Goal: Register for event/course

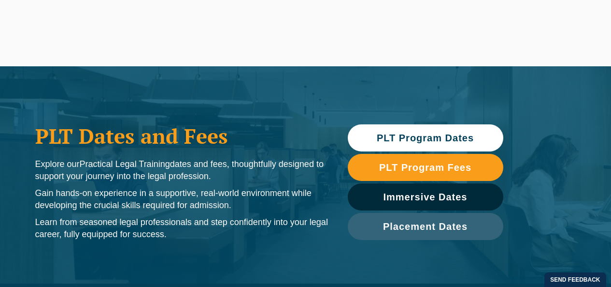
scroll to position [417, 0]
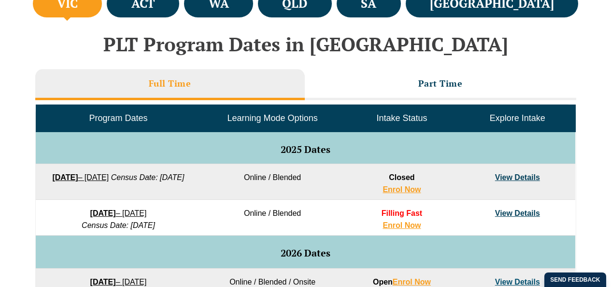
click at [239, 80] on li "Full Time" at bounding box center [170, 84] width 270 height 31
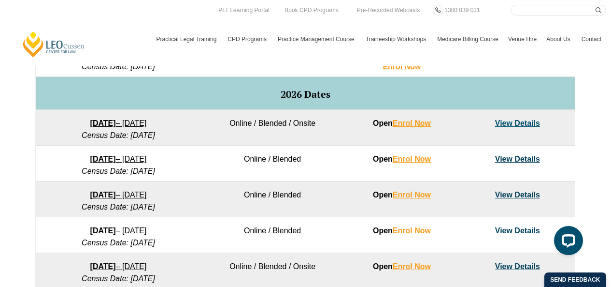
scroll to position [534, 0]
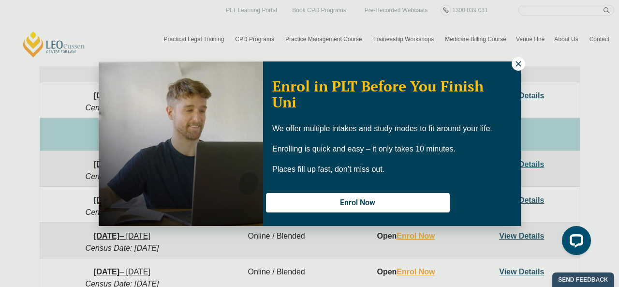
click at [517, 63] on icon at bounding box center [518, 63] width 9 height 9
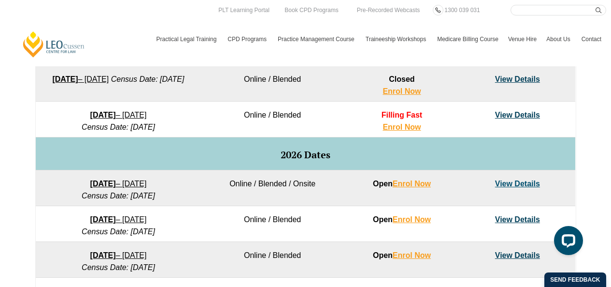
scroll to position [466, 0]
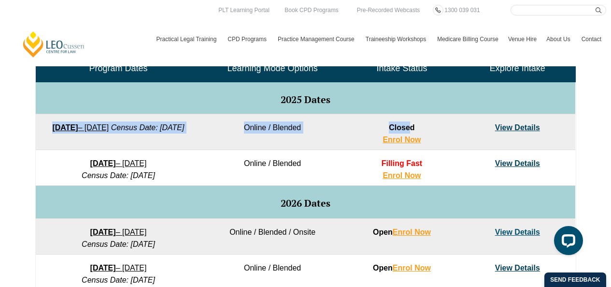
drag, startPoint x: 394, startPoint y: 129, endPoint x: 44, endPoint y: 128, distance: 349.4
click at [44, 128] on tr "22 September 2025 – 20 February 2026 Census Date: 20 October 2025 Online / Blen…" at bounding box center [306, 132] width 540 height 36
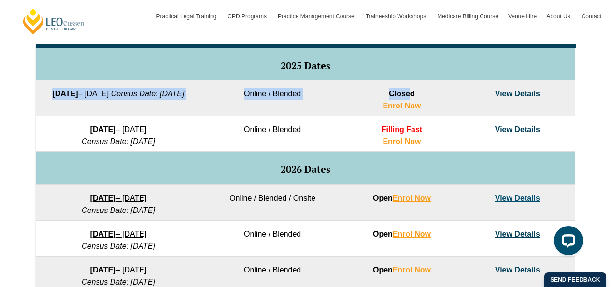
scroll to position [500, 0]
click at [531, 131] on link "View Details" at bounding box center [517, 129] width 45 height 8
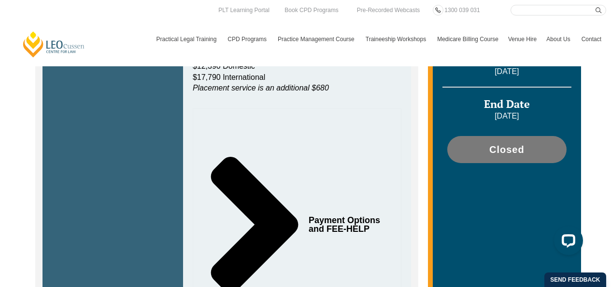
click at [517, 212] on div "Dates Start Date 8 December 2025 Census Date 19 January 2026 End Date 8 May 202…" at bounding box center [507, 71] width 148 height 578
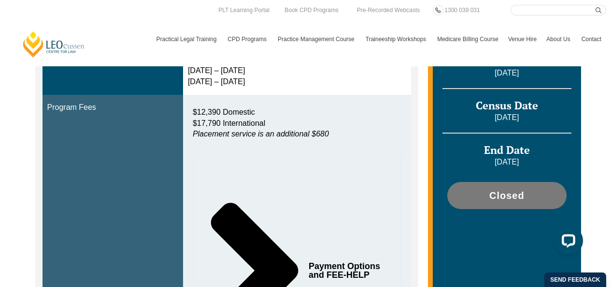
scroll to position [379, 0]
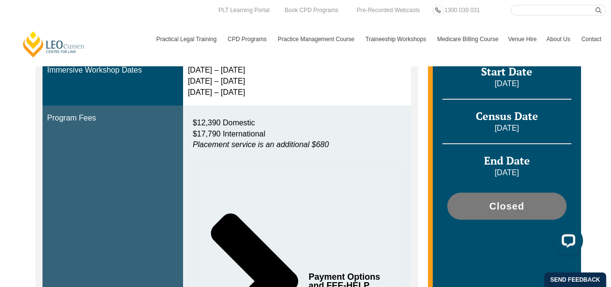
drag, startPoint x: 483, startPoint y: 119, endPoint x: 536, endPoint y: 122, distance: 53.2
click at [536, 123] on p "19 January 2026" at bounding box center [507, 128] width 129 height 11
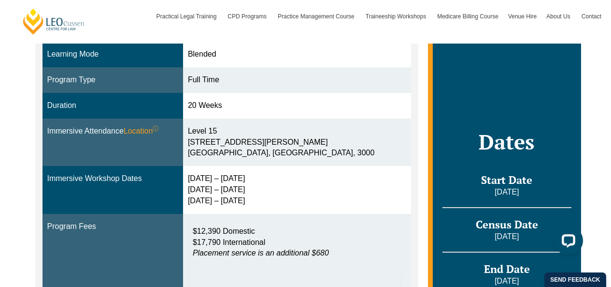
scroll to position [277, 0]
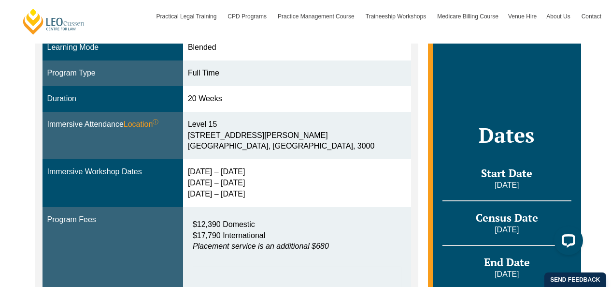
drag, startPoint x: 477, startPoint y: 174, endPoint x: 528, endPoint y: 179, distance: 52.0
click at [528, 180] on p "[DATE]" at bounding box center [507, 185] width 129 height 11
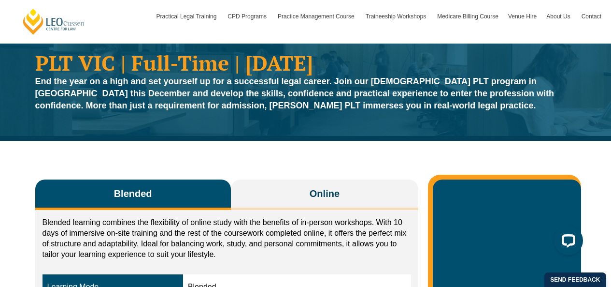
scroll to position [38, 0]
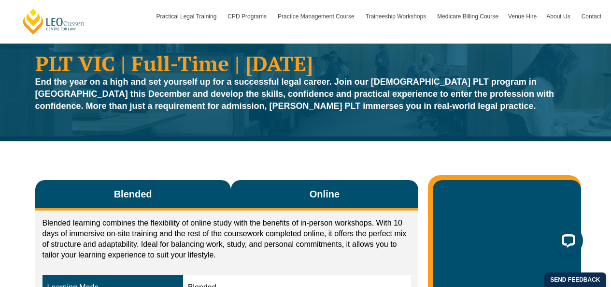
click at [335, 199] on span "Online" at bounding box center [325, 194] width 30 height 14
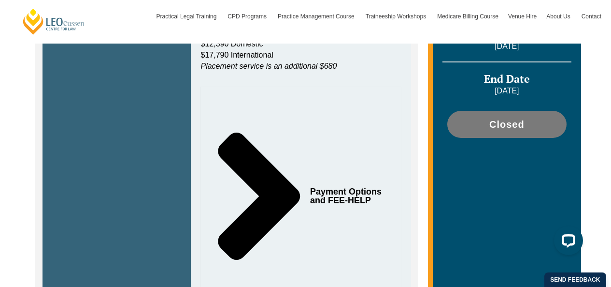
scroll to position [451, 0]
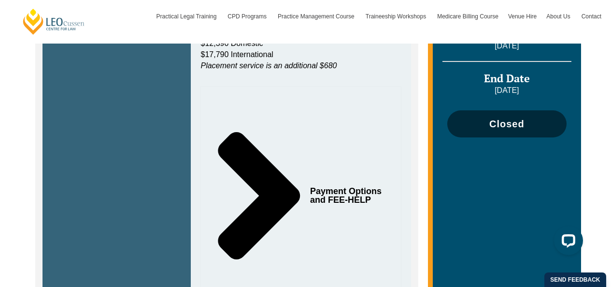
click at [475, 125] on span "Closed" at bounding box center [506, 124] width 109 height 10
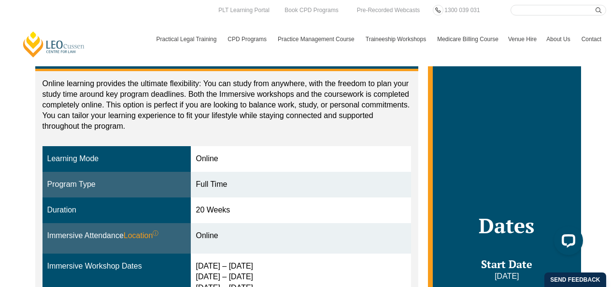
scroll to position [137, 0]
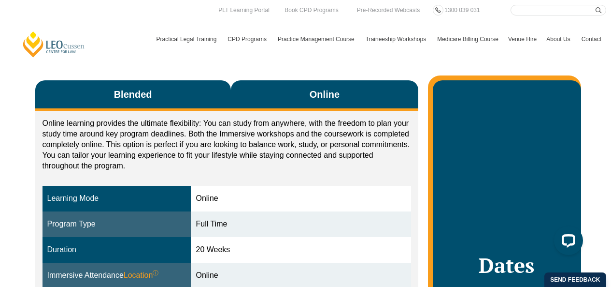
click at [174, 107] on button "Blended" at bounding box center [133, 95] width 196 height 30
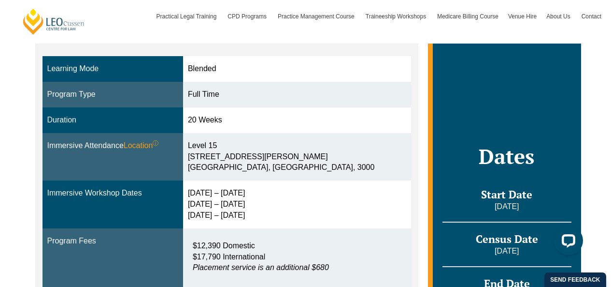
scroll to position [258, 0]
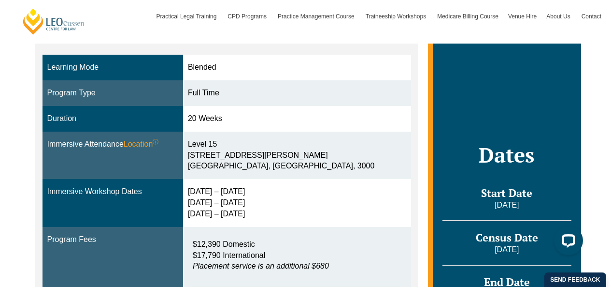
drag, startPoint x: 476, startPoint y: 194, endPoint x: 537, endPoint y: 203, distance: 62.5
click at [537, 203] on div "Start Date 8 December 2025" at bounding box center [507, 203] width 129 height 35
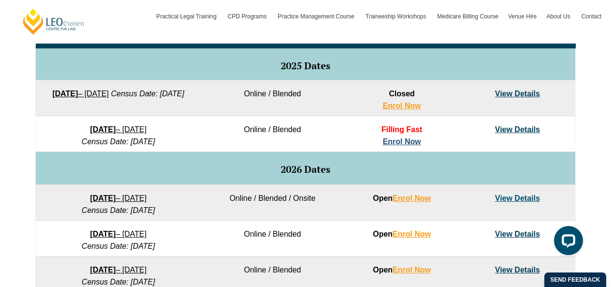
click at [409, 142] on link "Enrol Now" at bounding box center [402, 141] width 38 height 8
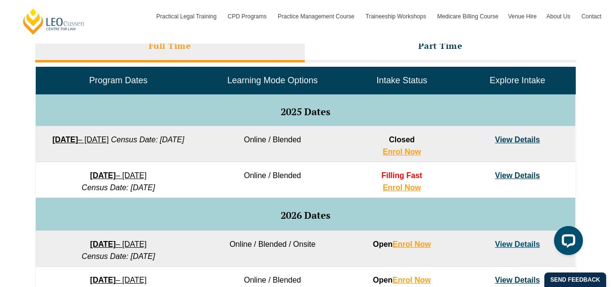
scroll to position [465, 0]
